Goal: Information Seeking & Learning: Compare options

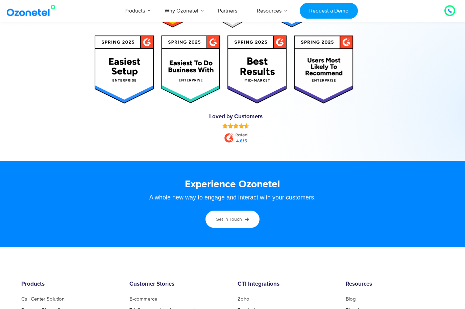
scroll to position [3447, 0]
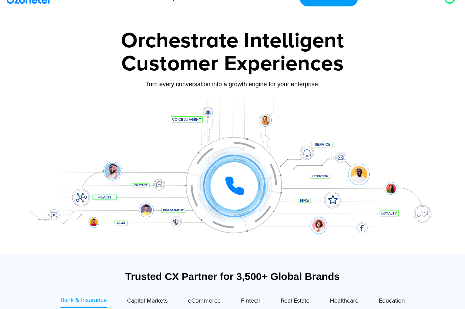
scroll to position [0, 0]
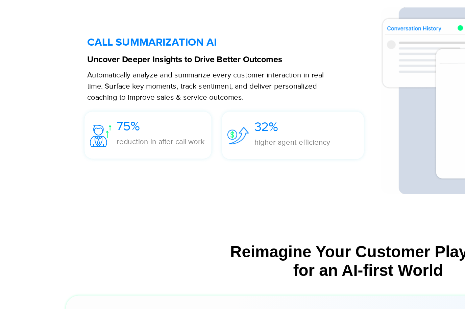
scroll to position [1493, 0]
click at [111, 122] on h5 "CALL SUMMARIZATION AI" at bounding box center [144, 125] width 178 height 7
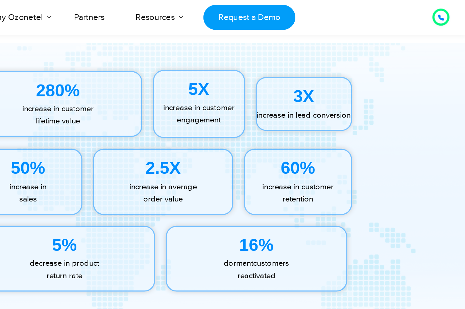
scroll to position [3027, 0]
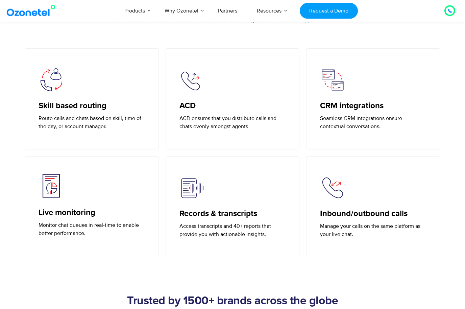
scroll to position [982, 0]
click at [178, 247] on div "Records & transcripts Access transcripts and 40+ reports that provide you with …" at bounding box center [233, 206] width 134 height 101
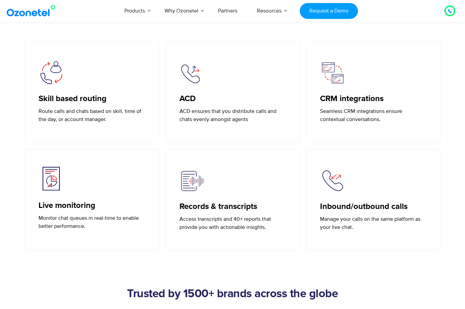
scroll to position [990, 0]
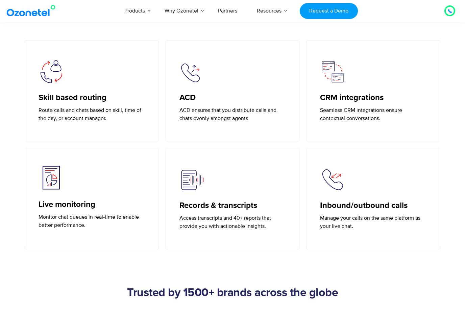
click at [203, 181] on img at bounding box center [191, 179] width 25 height 25
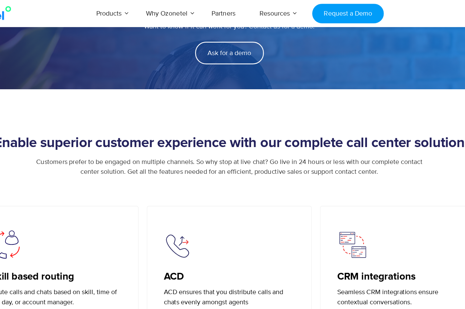
scroll to position [842, 0]
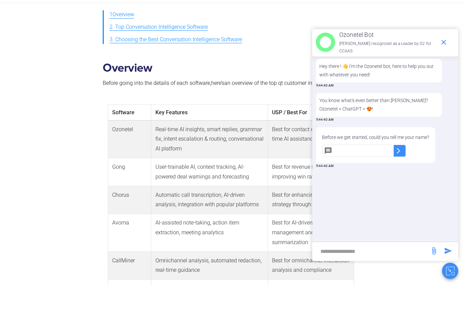
scroll to position [315, 0]
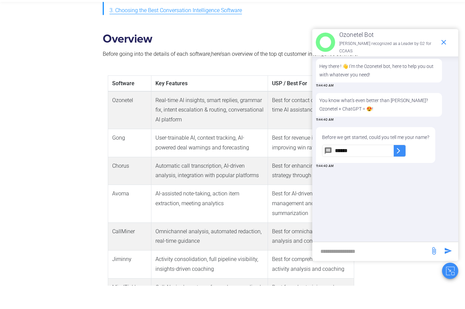
type input "******"
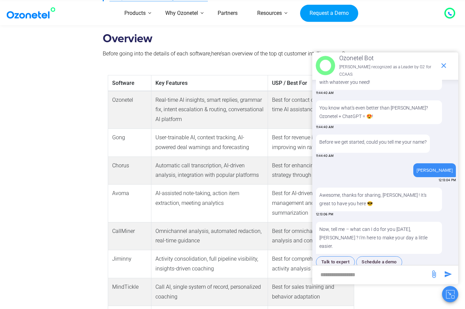
scroll to position [17, 0]
click at [375, 280] on input "new-msg-input" at bounding box center [371, 274] width 111 height 11
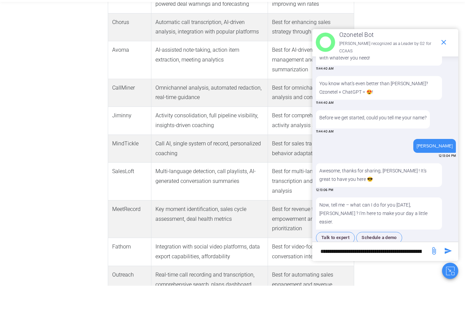
click at [346, 273] on input "**********" at bounding box center [371, 274] width 111 height 11
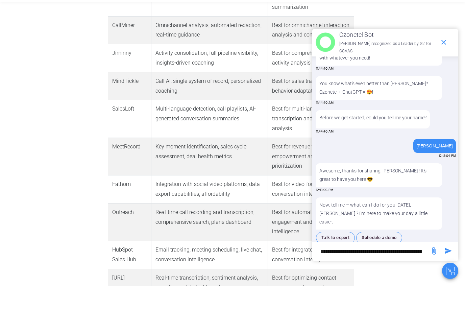
scroll to position [522, 0]
type input "**********"
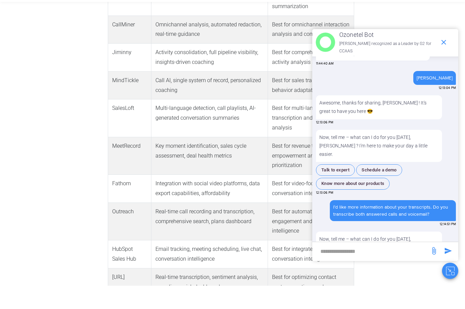
scroll to position [103, 0]
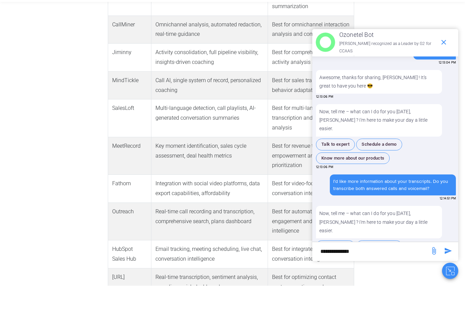
type input "**********"
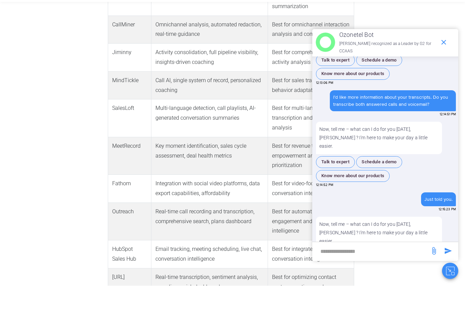
scroll to position [183, 0]
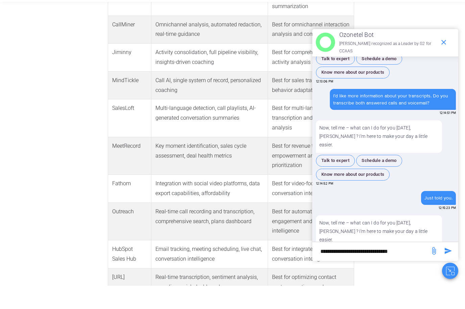
type input "**********"
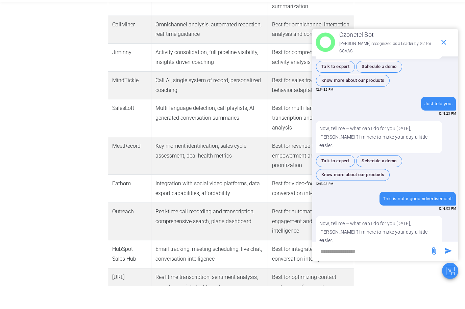
scroll to position [264, 0]
click at [443, 59] on span "end chat or minimize" at bounding box center [444, 66] width 14 height 14
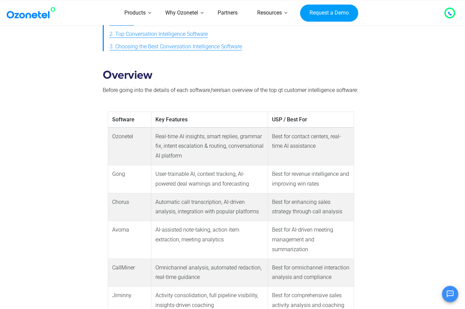
scroll to position [301, 0]
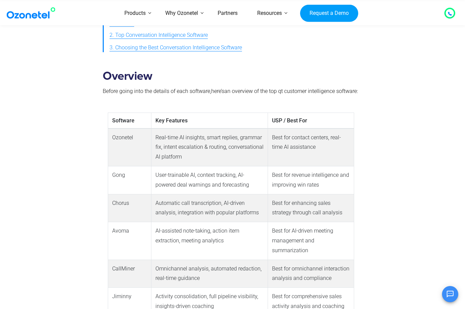
click at [116, 252] on td "Avoma" at bounding box center [129, 241] width 43 height 38
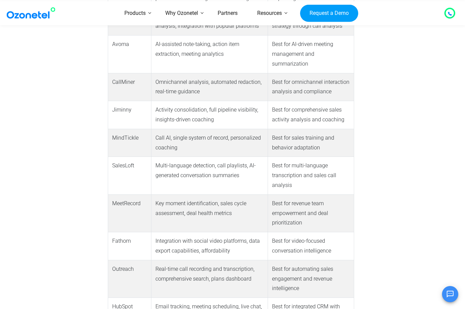
scroll to position [483, 0]
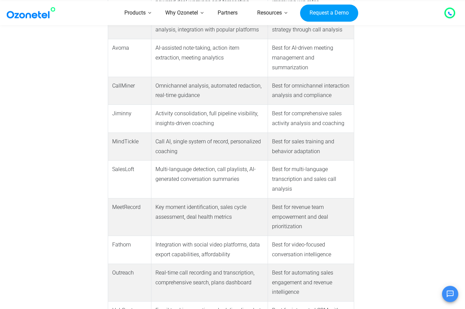
click at [439, 192] on div "Overview Before going into the details of each software, here’s an overview of …" at bounding box center [233, 162] width 416 height 560
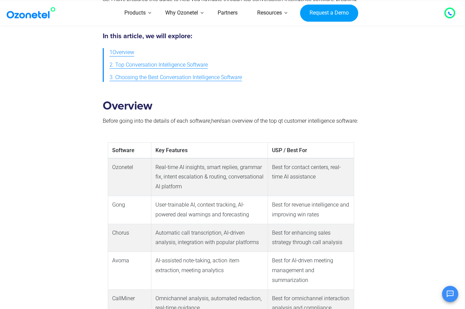
scroll to position [272, 0]
click at [130, 233] on td "Chorus" at bounding box center [129, 237] width 43 height 28
click at [128, 240] on td "Chorus" at bounding box center [129, 237] width 43 height 28
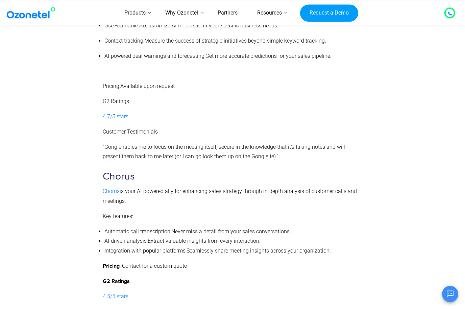
scroll to position [1570, 0]
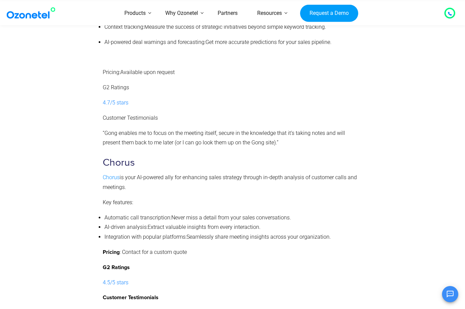
click at [110, 176] on span "Chorus" at bounding box center [111, 177] width 17 height 6
